Goal: Task Accomplishment & Management: Use online tool/utility

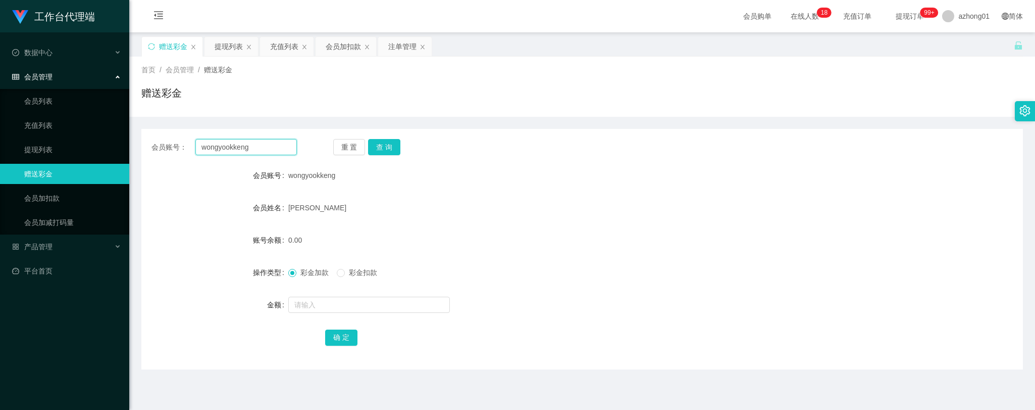
drag, startPoint x: 265, startPoint y: 147, endPoint x: 149, endPoint y: 143, distance: 115.7
click at [150, 143] on div "会员账号： wongyookkeng 重 置 查 询" at bounding box center [582, 147] width 882 height 16
paste input "786678"
click at [385, 146] on button "查 询" at bounding box center [384, 147] width 32 height 16
drag, startPoint x: 241, startPoint y: 150, endPoint x: 170, endPoint y: 149, distance: 71.2
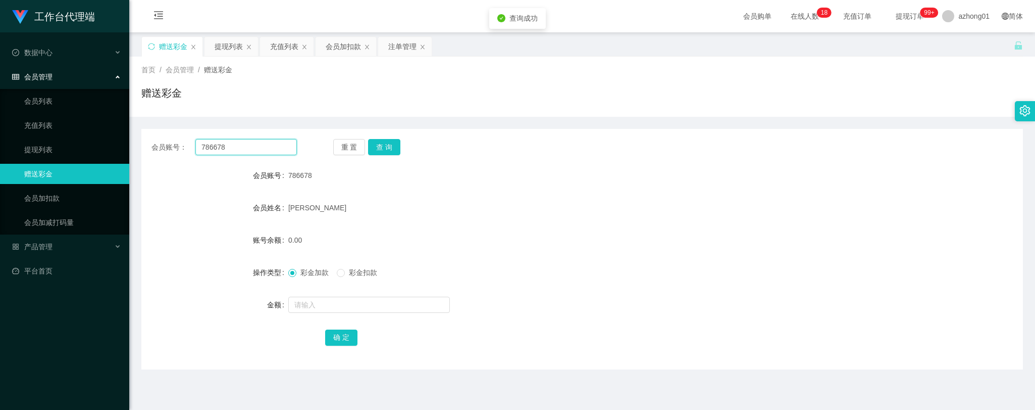
click at [161, 146] on div "会员账号： 786678" at bounding box center [223, 147] width 145 height 16
drag, startPoint x: 379, startPoint y: 145, endPoint x: 383, endPoint y: 154, distance: 9.9
click at [379, 145] on button "查 询" at bounding box center [384, 147] width 32 height 16
drag, startPoint x: 239, startPoint y: 146, endPoint x: 162, endPoint y: 140, distance: 77.0
click at [157, 140] on div "会员账号： 786678" at bounding box center [223, 147] width 145 height 16
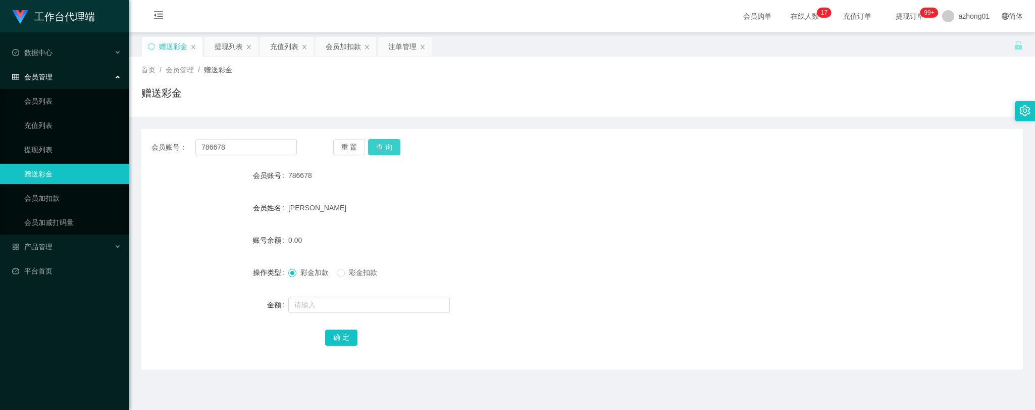
click at [388, 143] on button "查 询" at bounding box center [384, 147] width 32 height 16
drag, startPoint x: 231, startPoint y: 147, endPoint x: 158, endPoint y: 143, distance: 73.3
click at [157, 143] on div "会员账号： 786678" at bounding box center [223, 147] width 145 height 16
click at [385, 149] on button "查 询" at bounding box center [384, 147] width 32 height 16
click at [386, 147] on button "查 询" at bounding box center [384, 147] width 32 height 16
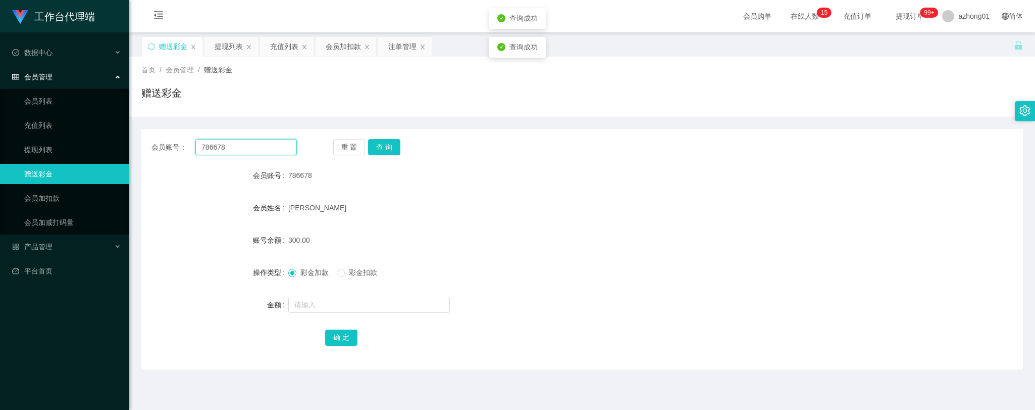
drag, startPoint x: 236, startPoint y: 150, endPoint x: 160, endPoint y: 147, distance: 76.3
click at [160, 147] on div "会员账号： 786678" at bounding box center [223, 147] width 145 height 16
paste input "151045678956"
type input "151045678956"
click at [376, 148] on button "查 询" at bounding box center [384, 147] width 32 height 16
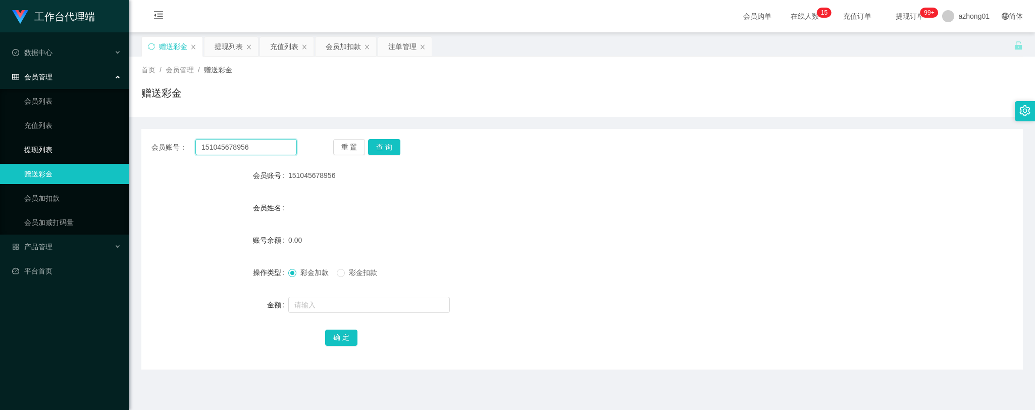
drag, startPoint x: 256, startPoint y: 148, endPoint x: 127, endPoint y: 150, distance: 128.8
click at [115, 143] on section "工作台代理端 数据中心 会员管理 会员列表 充值列表 提现列表 赠送彩金 会员加扣款 会员加减打码量 产品管理 开奖记录 注单管理 产品列表 即时注单 产品预…" at bounding box center [517, 256] width 1035 height 513
click at [384, 144] on button "查 询" at bounding box center [384, 147] width 32 height 16
click at [340, 306] on input "text" at bounding box center [369, 304] width 162 height 16
type input "30"
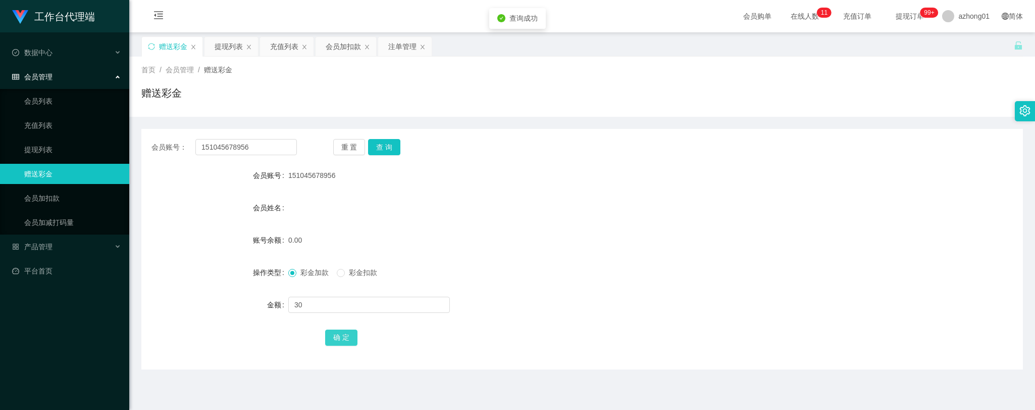
drag, startPoint x: 345, startPoint y: 335, endPoint x: 342, endPoint y: 340, distance: 6.3
click at [342, 339] on button "确 定" at bounding box center [341, 337] width 32 height 16
